Goal: Task Accomplishment & Management: Complete application form

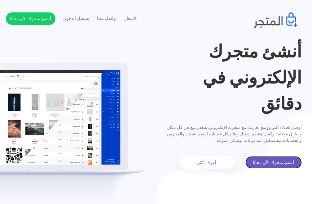
click at [277, 165] on link "أنشئ متجرك الآن مجانًا" at bounding box center [273, 162] width 56 height 12
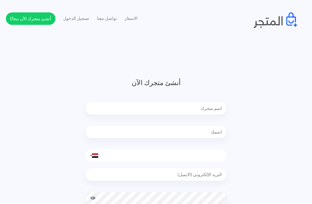
click at [209, 111] on input "text" at bounding box center [155, 108] width 141 height 12
